Goal: Information Seeking & Learning: Learn about a topic

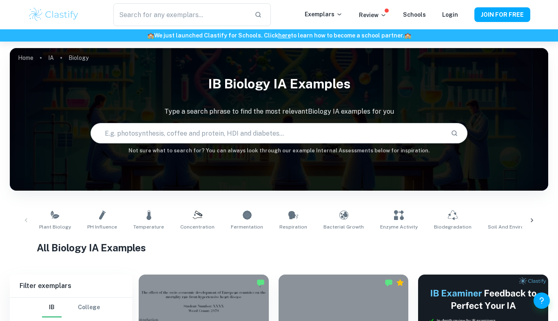
scroll to position [237, 0]
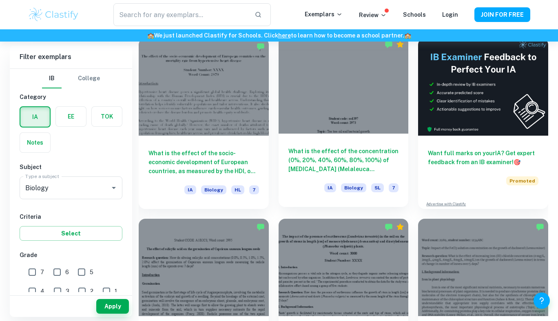
click at [297, 158] on h6 "What is the effect of the concentration (0%, 20%, 40%, 60%, 80%, 100%) of [MEDI…" at bounding box center [343, 160] width 111 height 27
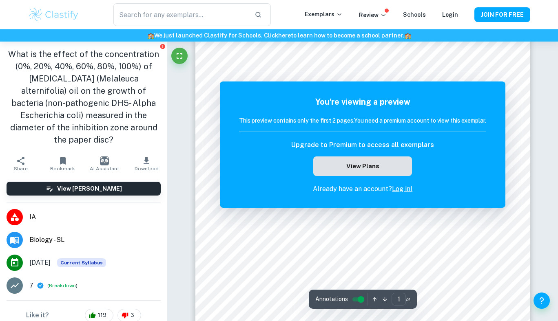
scroll to position [121, 0]
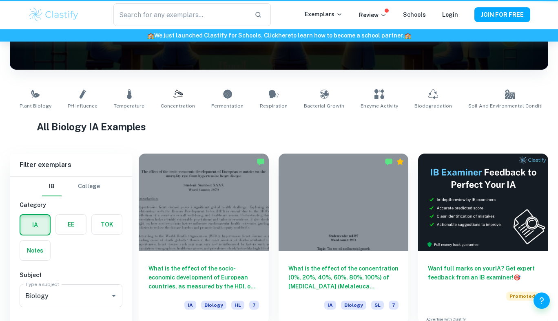
scroll to position [237, 0]
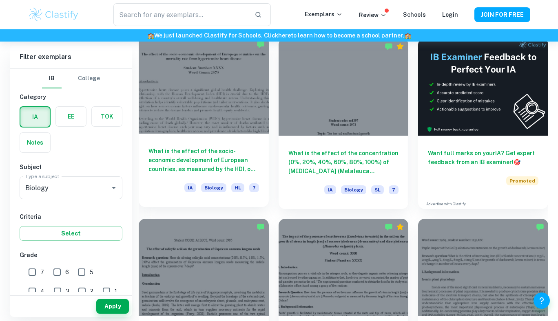
click at [197, 140] on div "What is the effect of the socio-economic development of European countries, as …" at bounding box center [204, 170] width 130 height 73
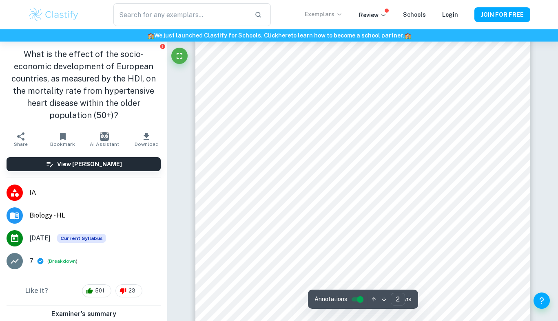
scroll to position [715, 0]
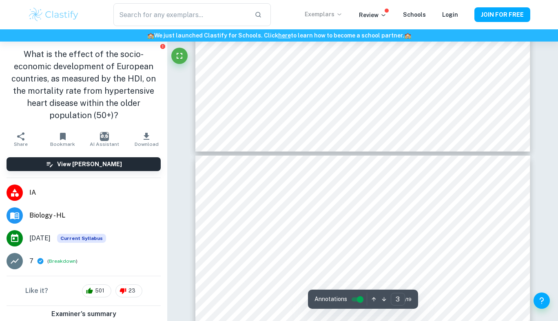
type input "4"
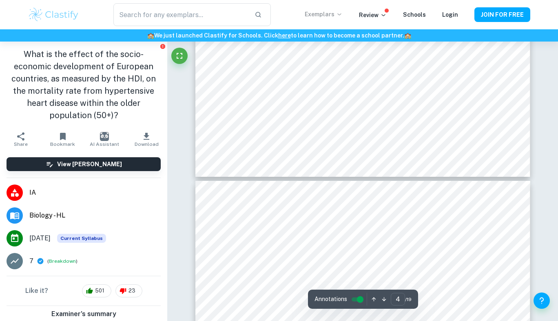
scroll to position [1893, 0]
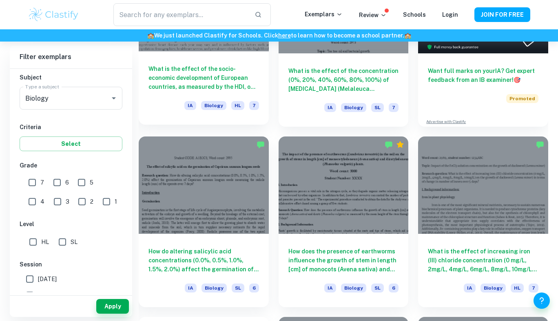
scroll to position [368, 0]
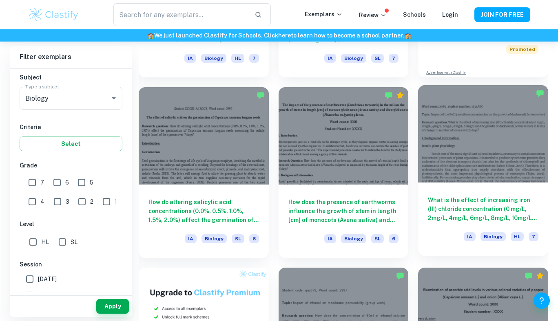
click at [479, 197] on h6 "What is the effect of increasing iron (III) chloride concentration (0 mg/L, 2mg…" at bounding box center [483, 209] width 111 height 27
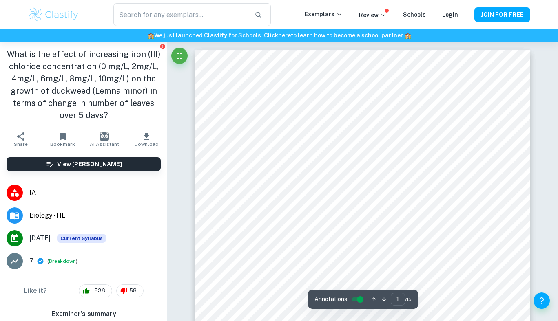
scroll to position [1, 0]
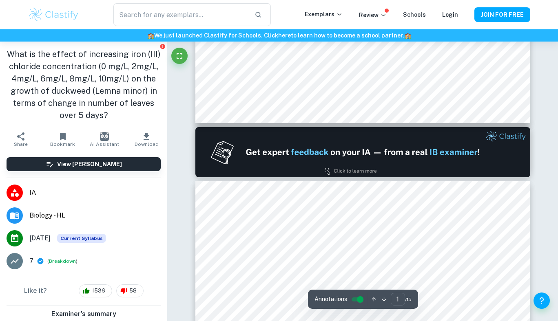
type input "2"
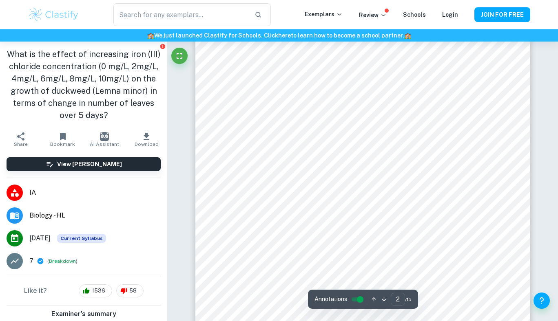
scroll to position [595, 0]
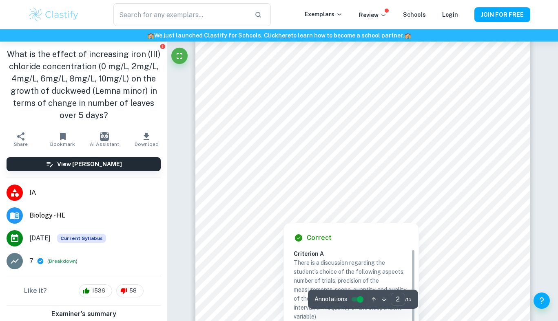
click at [288, 186] on div at bounding box center [363, 185] width 254 height 11
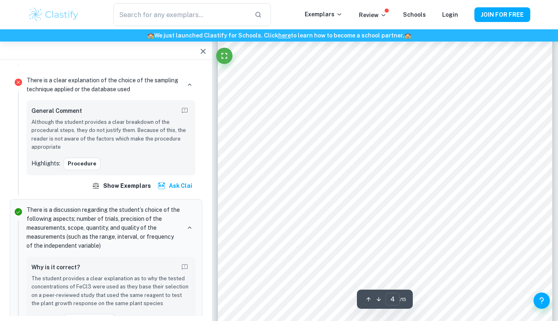
scroll to position [1739, 0]
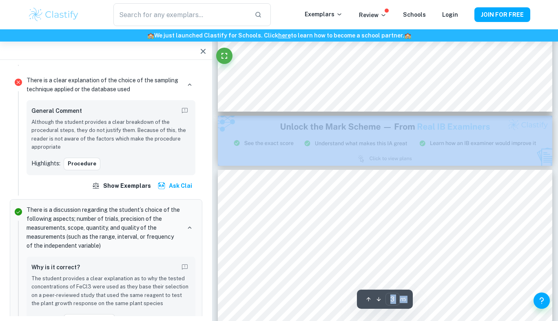
type input "2"
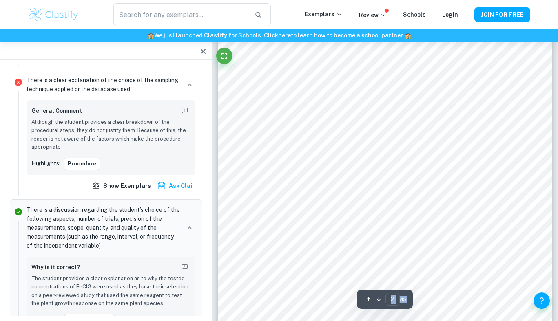
scroll to position [618, 0]
